Goal: Task Accomplishment & Management: Use online tool/utility

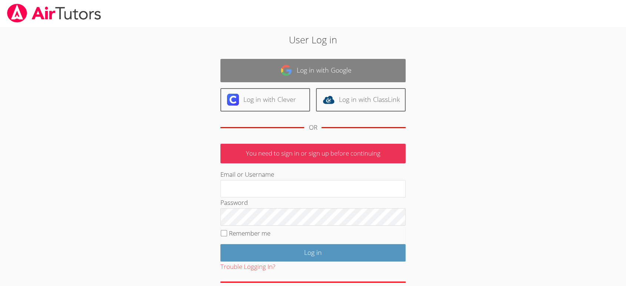
click at [297, 67] on link "Log in with Google" at bounding box center [312, 70] width 185 height 23
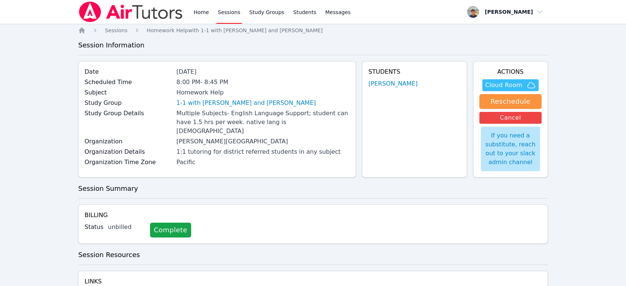
click at [529, 85] on icon "button" at bounding box center [531, 85] width 9 height 9
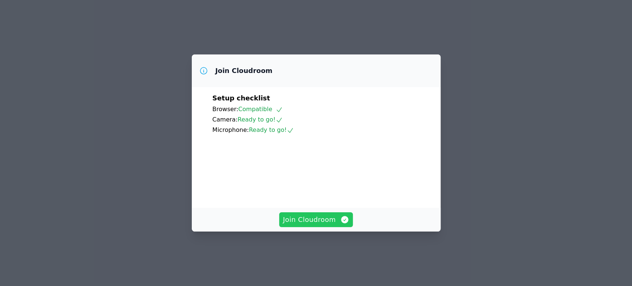
click at [345, 223] on icon "button" at bounding box center [344, 219] width 7 height 7
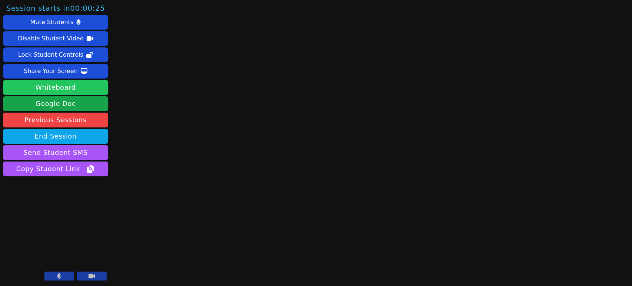
click at [87, 89] on button "Whiteboard" at bounding box center [55, 87] width 105 height 15
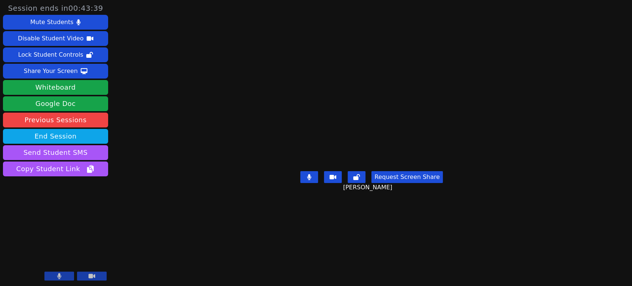
click at [358, 107] on video at bounding box center [371, 128] width 111 height 80
drag, startPoint x: 512, startPoint y: 180, endPoint x: 508, endPoint y: 162, distance: 18.8
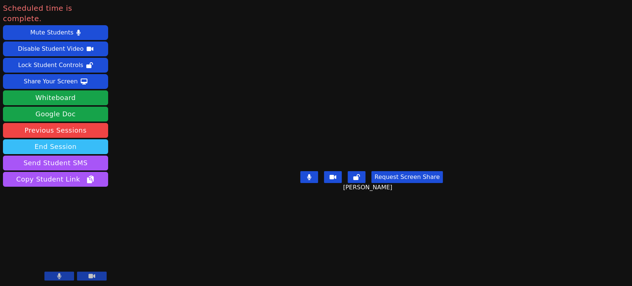
click at [88, 139] on button "End Session" at bounding box center [55, 146] width 105 height 15
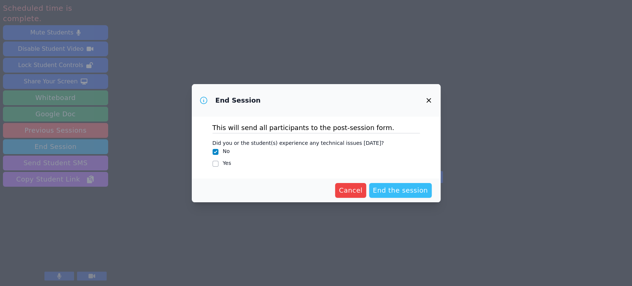
click at [386, 188] on span "End the session" at bounding box center [400, 190] width 55 height 10
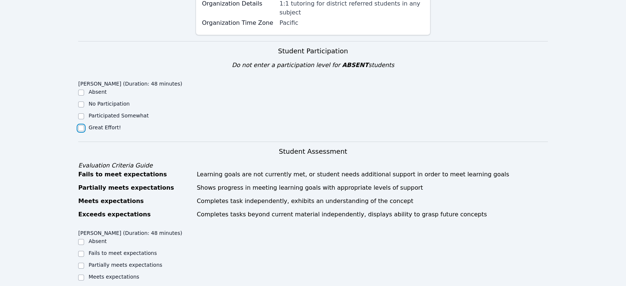
click at [81, 125] on input "Great Effort!" at bounding box center [81, 128] width 6 height 6
checkbox input "true"
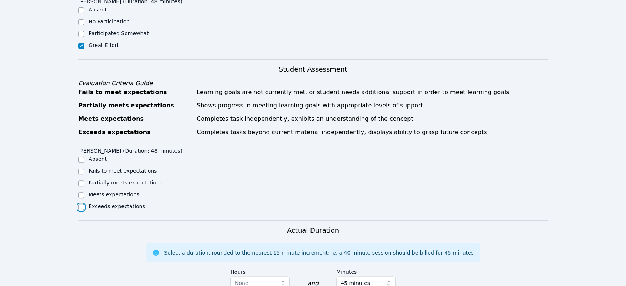
click at [80, 204] on input "Exceeds expectations" at bounding box center [81, 207] width 6 height 6
checkbox input "true"
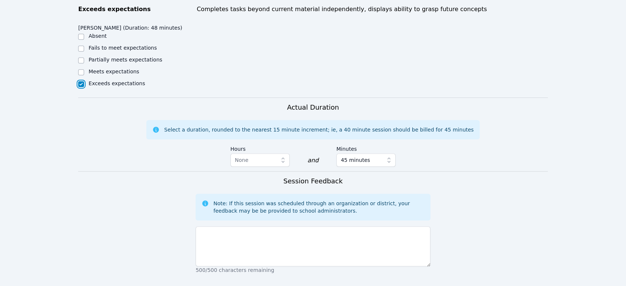
scroll to position [370, 0]
click at [256, 155] on span "None" at bounding box center [255, 159] width 40 height 9
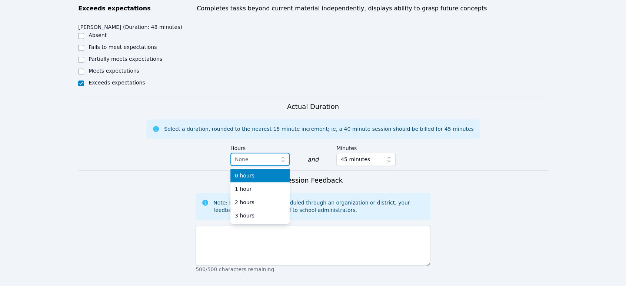
click at [256, 155] on span "None" at bounding box center [255, 159] width 40 height 9
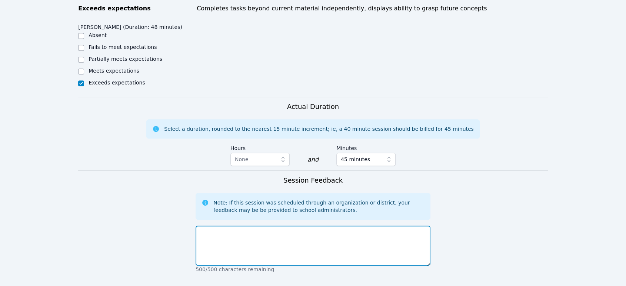
click at [293, 241] on textarea at bounding box center [313, 246] width 235 height 40
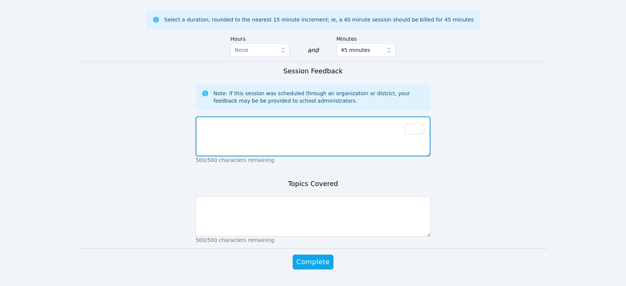
scroll to position [480, 0]
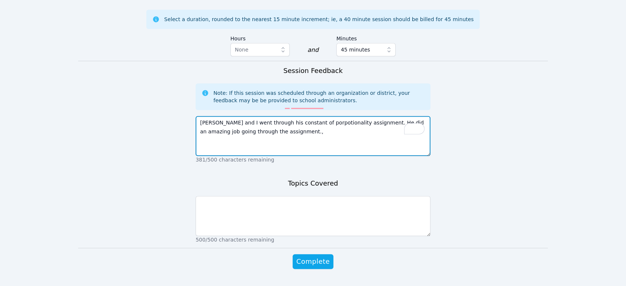
click at [283, 116] on textarea "Han and I went through his constant of porpotionality assignment. He did an ama…" at bounding box center [313, 136] width 235 height 40
click at [285, 116] on textarea "Han and I went through his constant of porpotionality assignment. He did an ama…" at bounding box center [313, 136] width 235 height 40
click at [308, 116] on textarea "Han and I went through his constant porpotionality assignment. He did an amazin…" at bounding box center [313, 136] width 235 height 40
click at [303, 121] on textarea "Han and I went through his constant proportionality assignment. He did an amazi…" at bounding box center [313, 136] width 235 height 40
type textarea "Han and I went through his constant proportionality assignment. He did an amazi…"
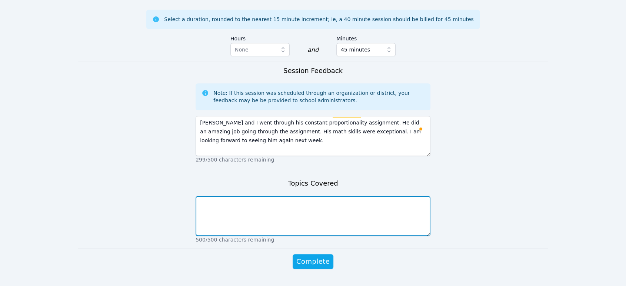
click at [253, 196] on textarea at bounding box center [313, 216] width 235 height 40
type textarea "Constant proportionality"
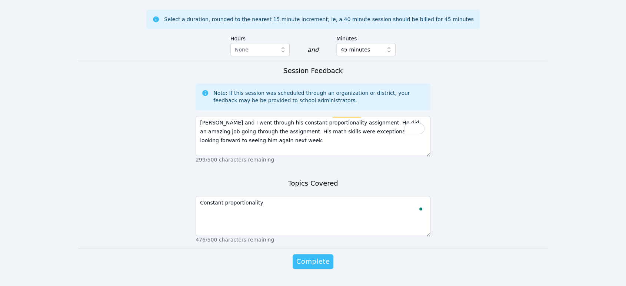
click at [316, 256] on span "Complete" at bounding box center [312, 261] width 33 height 10
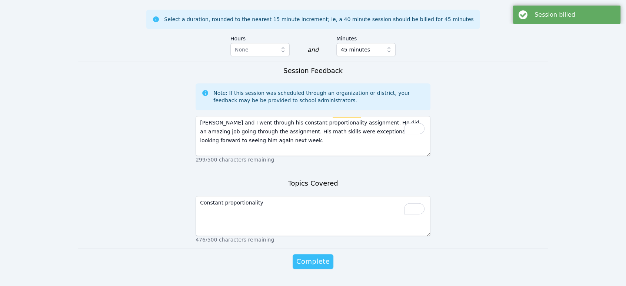
scroll to position [0, 0]
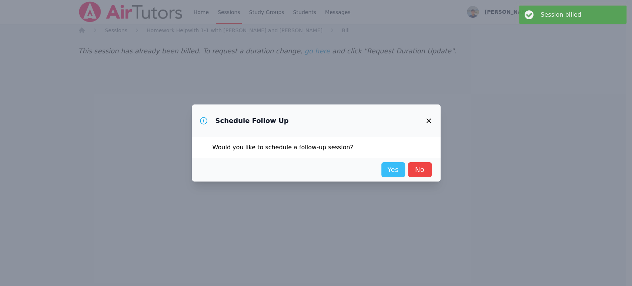
click at [404, 174] on link "Yes" at bounding box center [393, 169] width 24 height 15
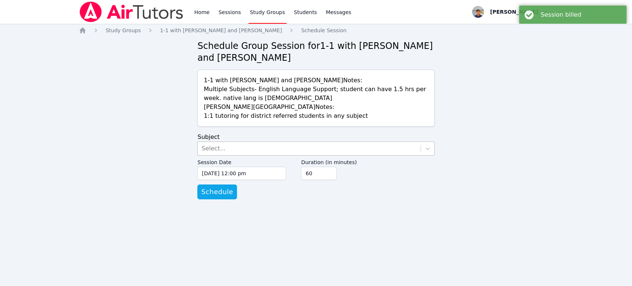
click at [250, 152] on div "Select..." at bounding box center [309, 148] width 223 height 13
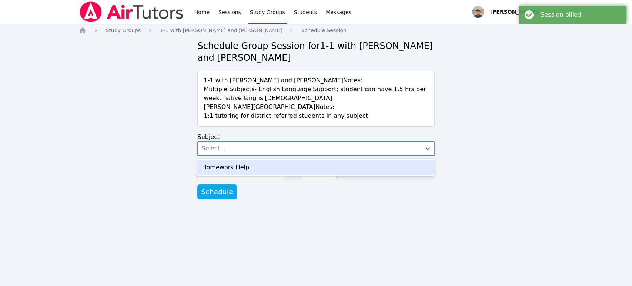
click at [250, 152] on div "Select..." at bounding box center [309, 148] width 223 height 13
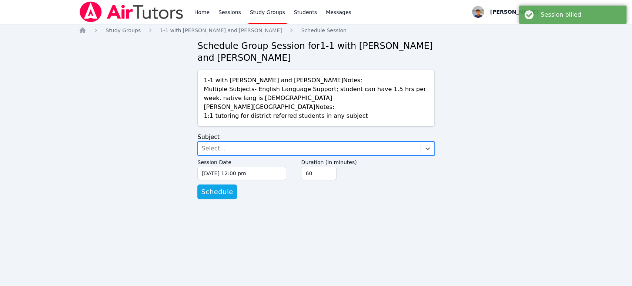
click at [250, 148] on div "Select..." at bounding box center [309, 148] width 223 height 13
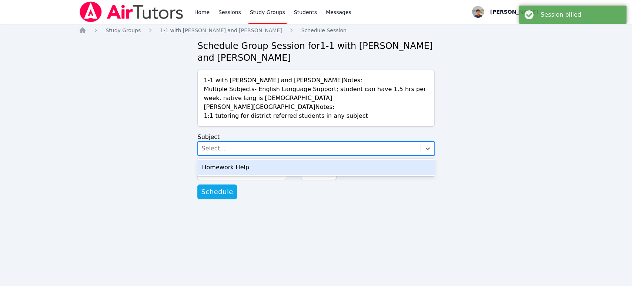
click at [249, 164] on div "Homework Help" at bounding box center [315, 167] width 237 height 15
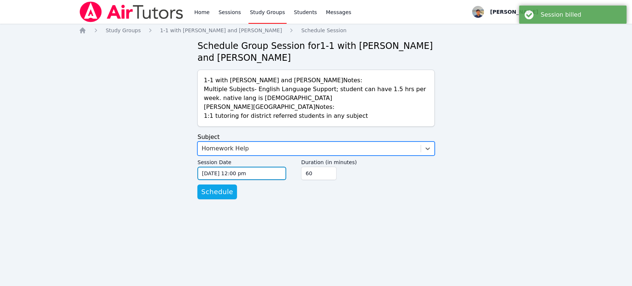
click at [233, 174] on input "09/18/2025 12:00 pm" at bounding box center [241, 173] width 89 height 13
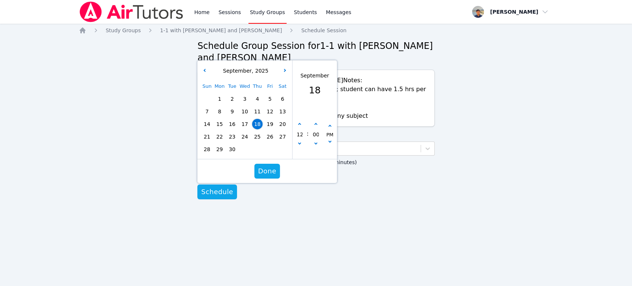
click at [228, 137] on span "23" at bounding box center [232, 136] width 10 height 10
type input "09/23/2025 12:00 pm"
click at [272, 172] on span "Done" at bounding box center [267, 171] width 18 height 10
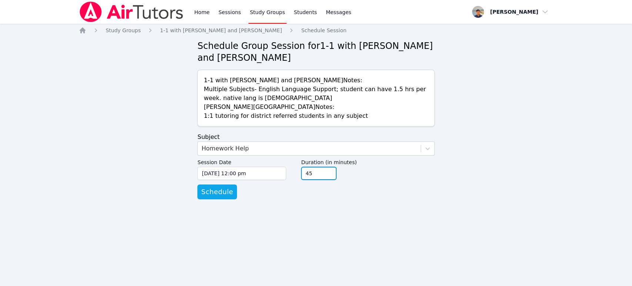
type input "45"
click at [330, 176] on input "45" at bounding box center [319, 173] width 36 height 13
click at [222, 191] on span "Schedule" at bounding box center [217, 192] width 32 height 10
